Goal: Information Seeking & Learning: Learn about a topic

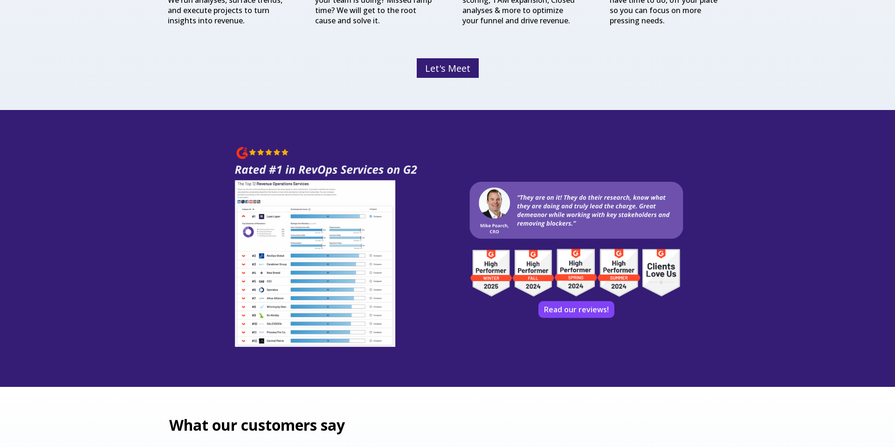
scroll to position [1678, 0]
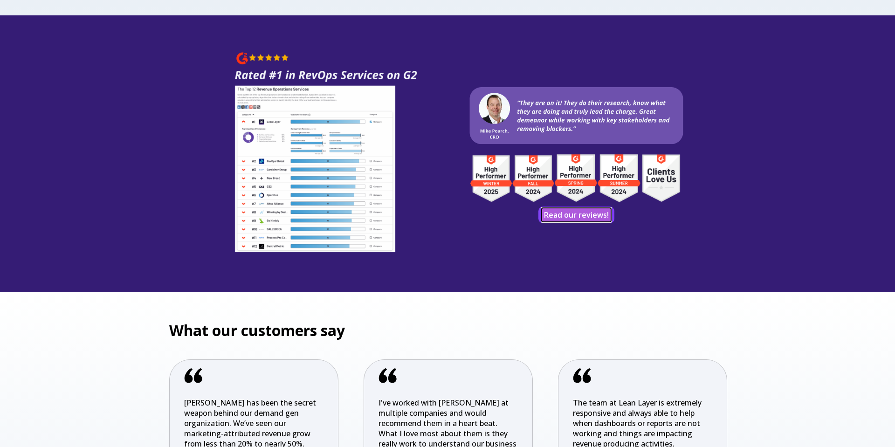
click at [567, 218] on link "Read our reviews!" at bounding box center [576, 215] width 69 height 14
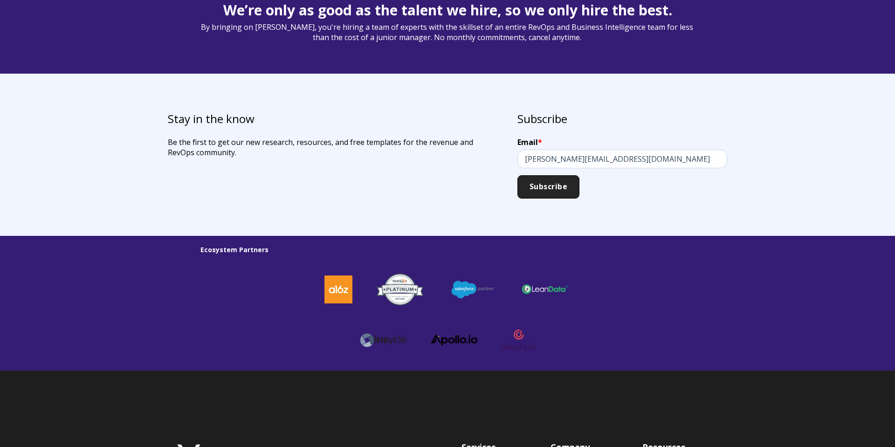
scroll to position [2533, 0]
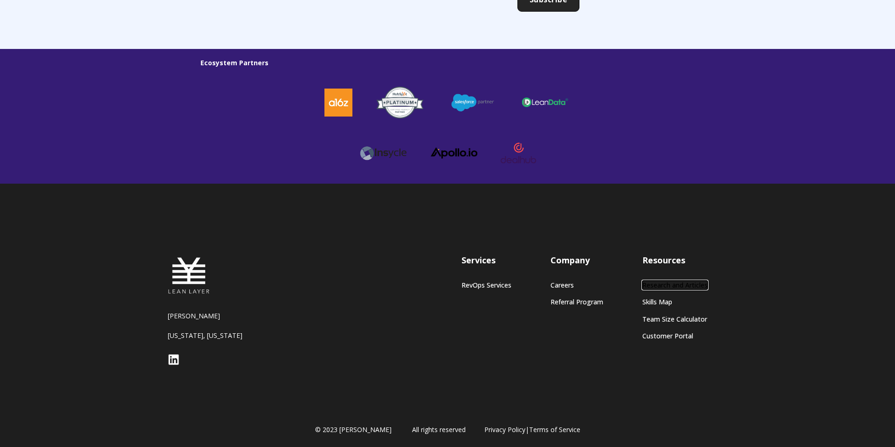
click at [694, 283] on link "Research and Articles" at bounding box center [675, 285] width 65 height 8
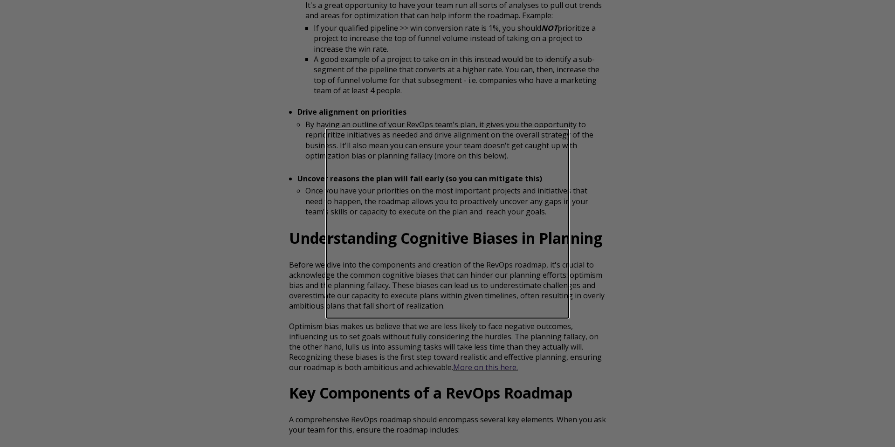
scroll to position [541, 0]
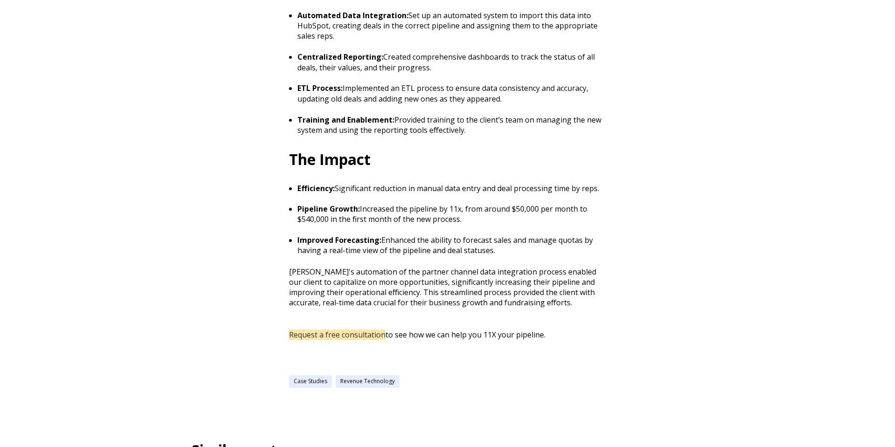
scroll to position [712, 0]
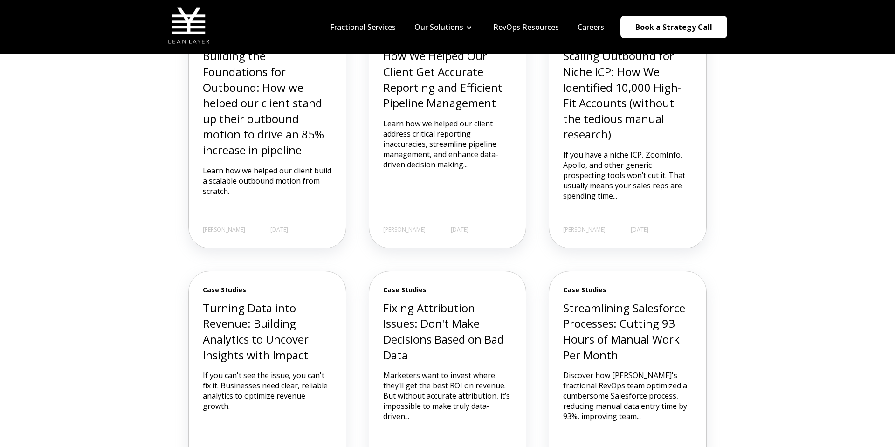
scroll to position [300, 0]
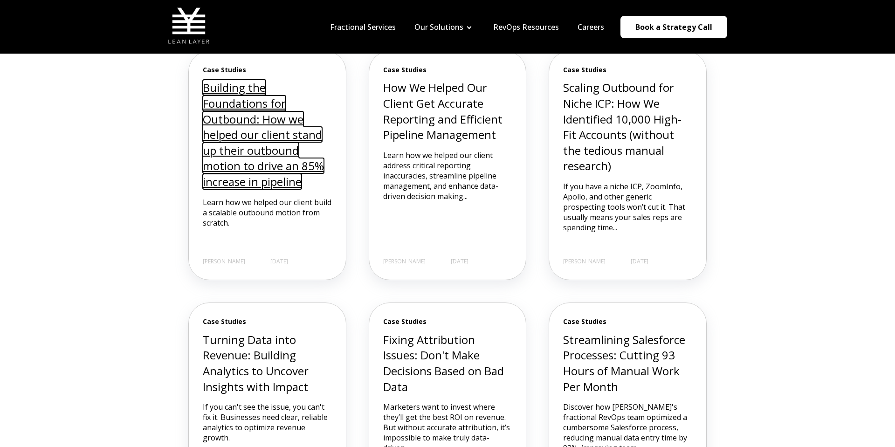
click at [262, 99] on link "Building the Foundations for Outbound: How we helped our client stand up their …" at bounding box center [263, 135] width 121 height 110
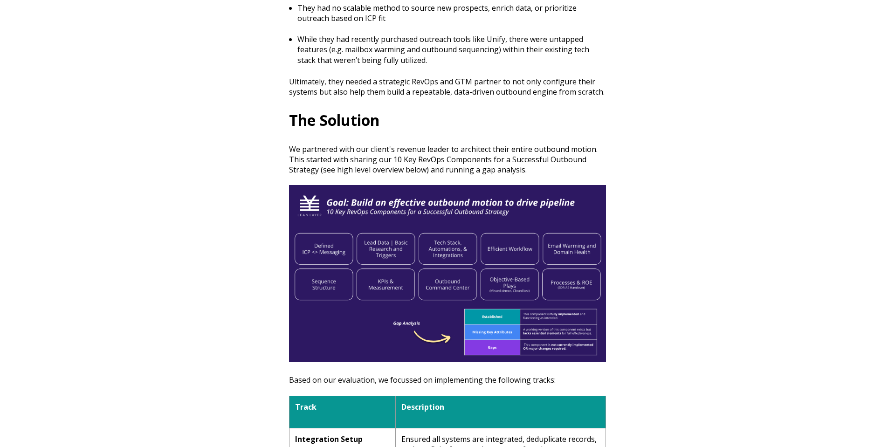
scroll to position [665, 0]
